Goal: Check status: Check status

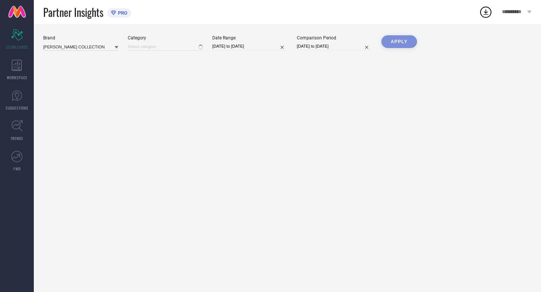
type input "All"
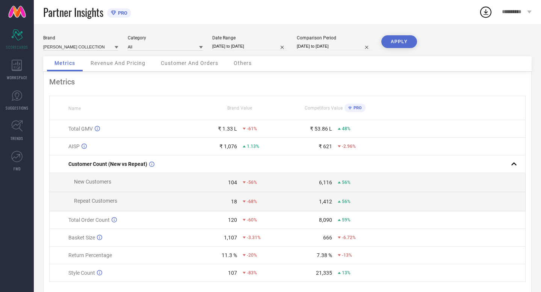
click at [269, 50] on div "[DATE] to [DATE]" at bounding box center [249, 46] width 75 height 8
select select "8"
select select "2025"
select select "9"
select select "2025"
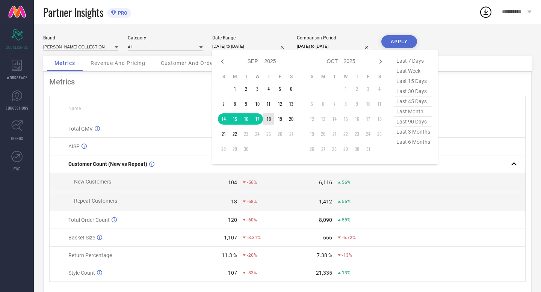
click at [271, 119] on td "18" at bounding box center [268, 118] width 11 height 11
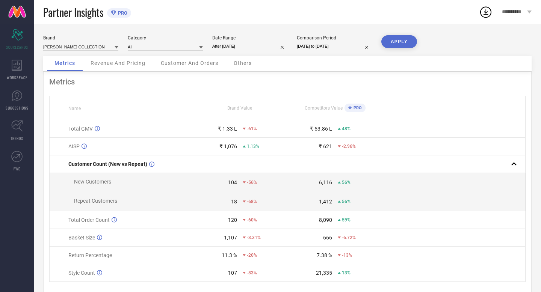
type input "18-09-2025 to 22-09-2025"
click at [348, 45] on input "[DATE] to [DATE]" at bounding box center [334, 46] width 75 height 8
select select "8"
select select "2024"
select select "9"
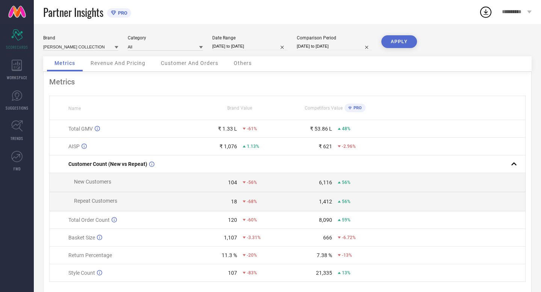
select select "2024"
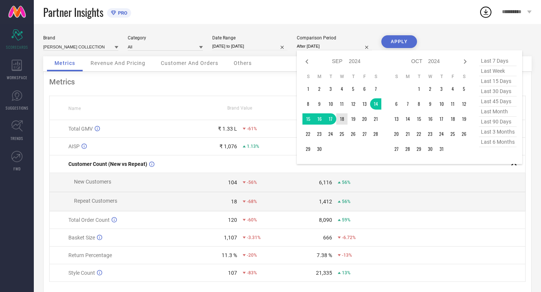
click at [338, 119] on td "18" at bounding box center [341, 118] width 11 height 11
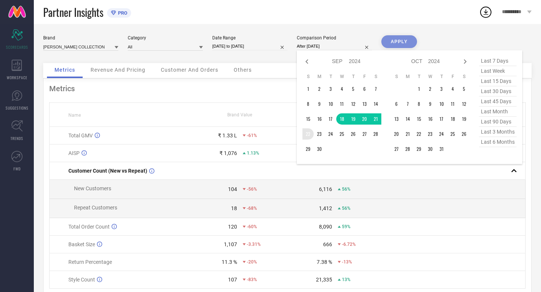
type input "18-09-2024 to 22-09-2024"
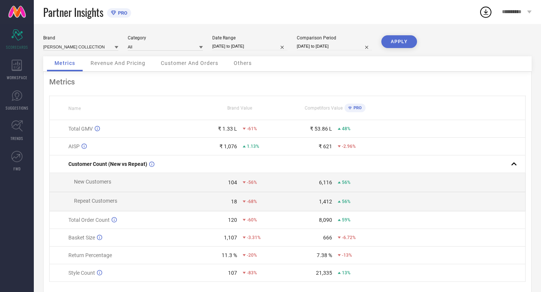
click at [397, 43] on button "APPLY" at bounding box center [399, 41] width 36 height 13
click at [420, 70] on div "Metrics Revenue And Pricing Customer And Orders Others" at bounding box center [287, 63] width 488 height 15
